Goal: Transaction & Acquisition: Subscribe to service/newsletter

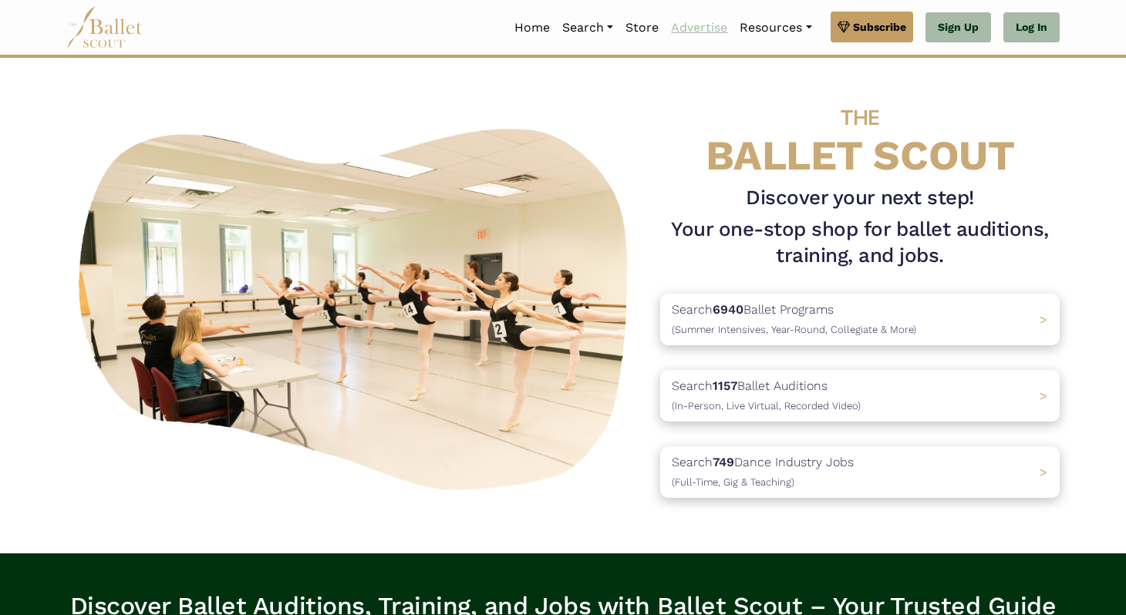
click at [687, 27] on link "Advertise" at bounding box center [699, 28] width 69 height 32
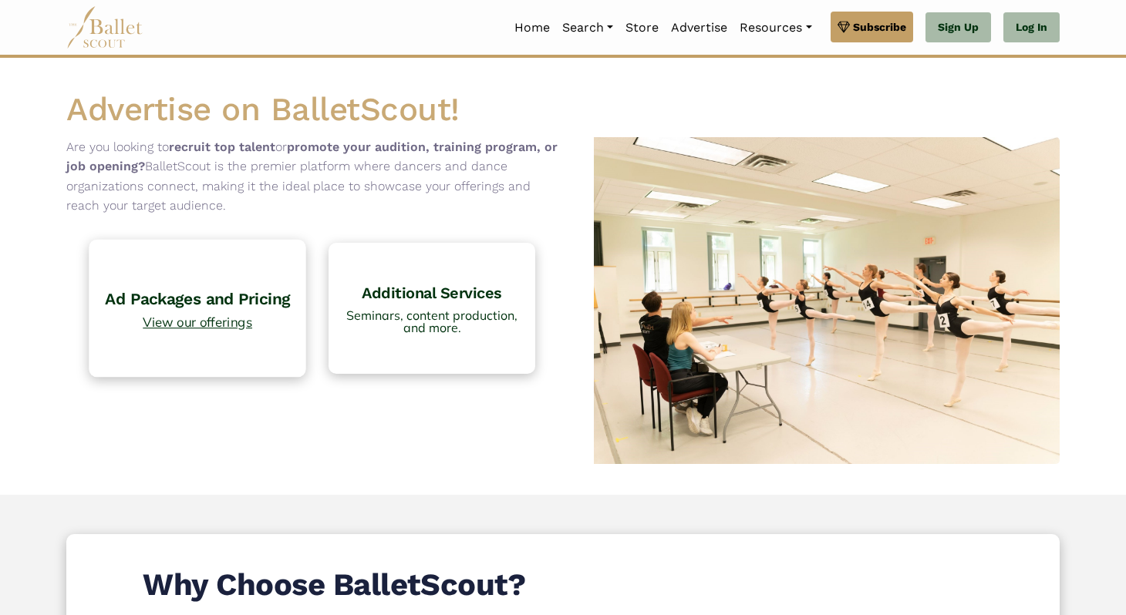
click at [200, 308] on h4 "Ad Packages and Pricing" at bounding box center [197, 298] width 201 height 21
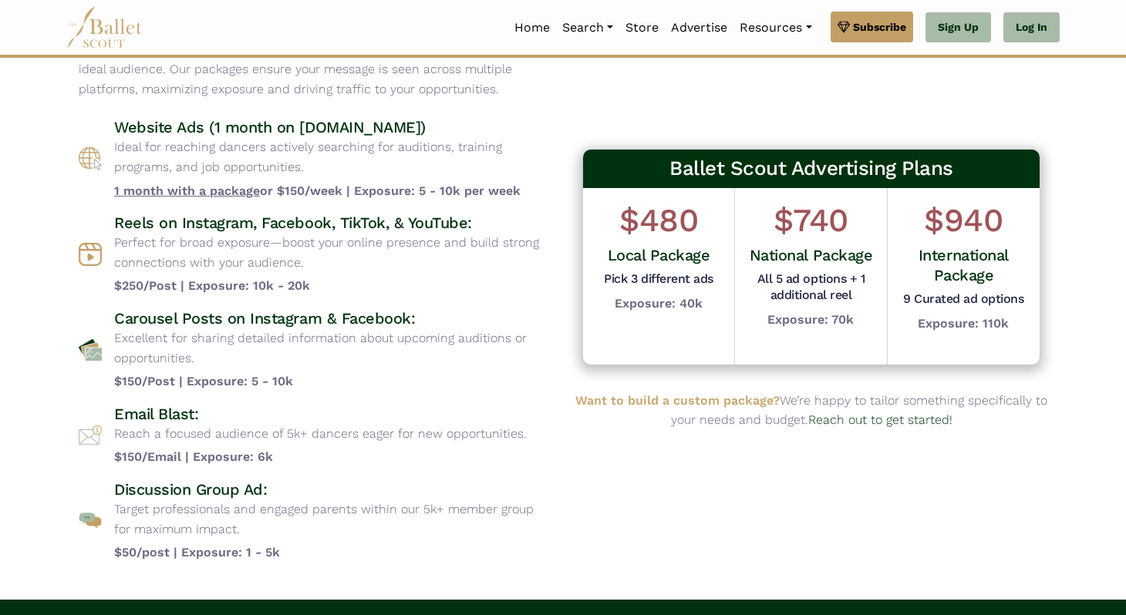
scroll to position [105, 0]
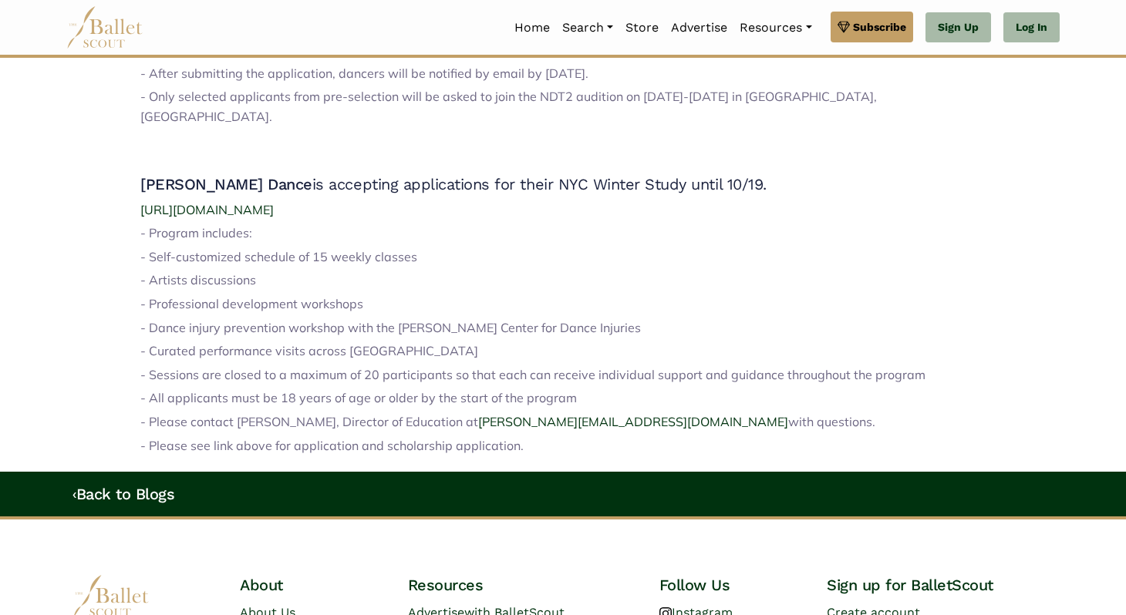
scroll to position [1515, 0]
